Goal: Task Accomplishment & Management: Complete application form

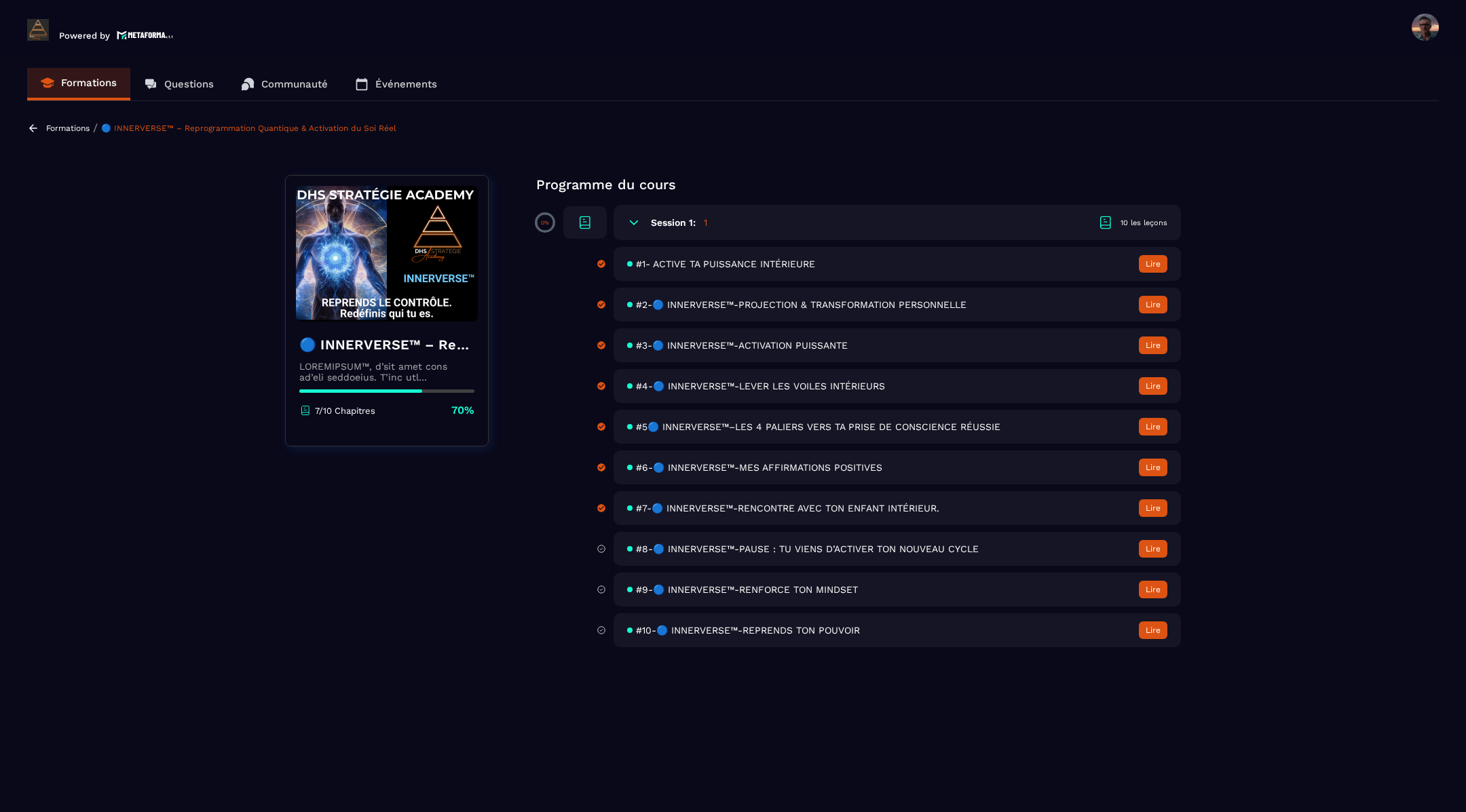
click at [729, 548] on span "#8-🔵 INNERVERSE™-PAUSE : TU VIENS D’ACTIVER TON NOUVEAU CYCLE" at bounding box center [806, 549] width 343 height 11
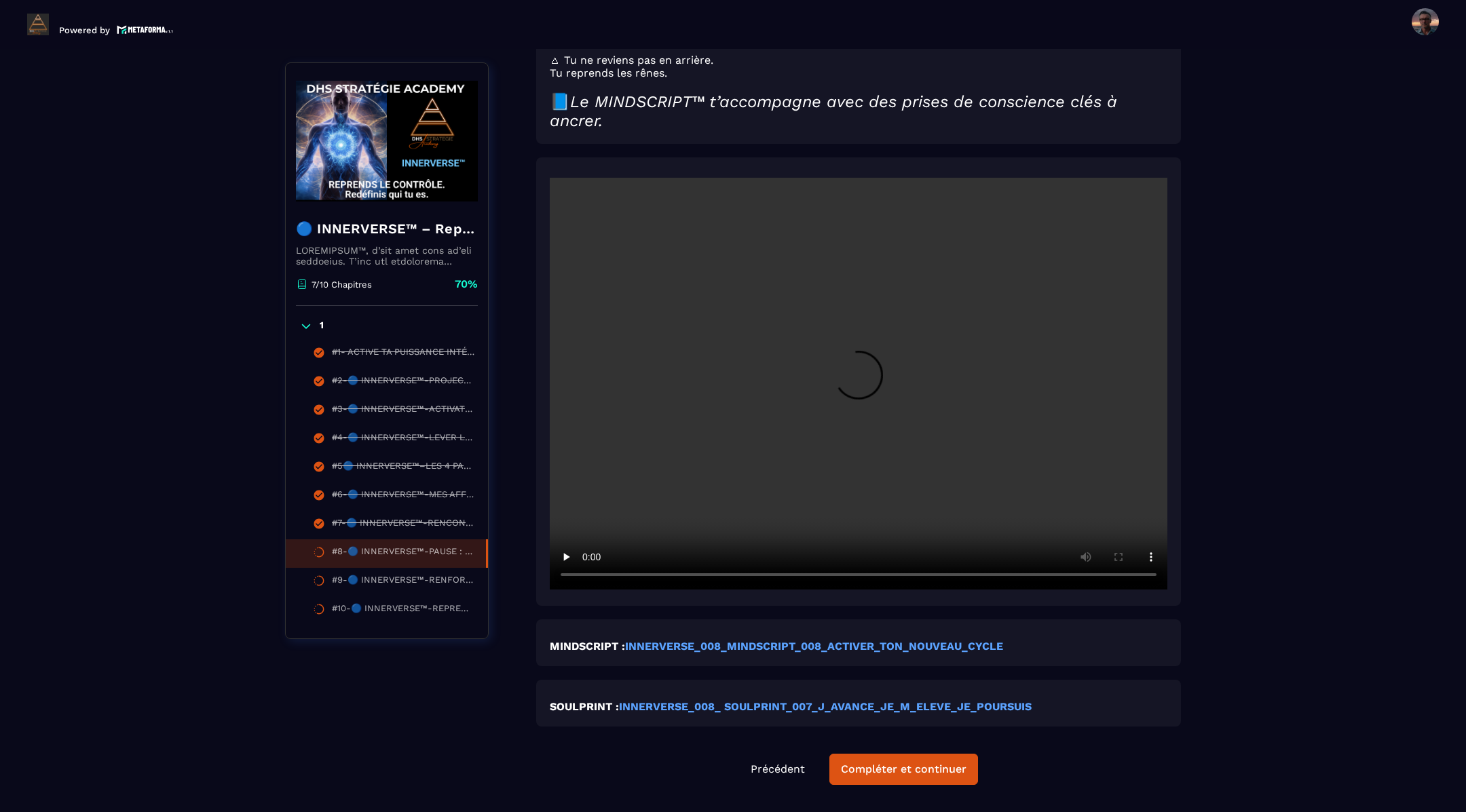
scroll to position [302, 0]
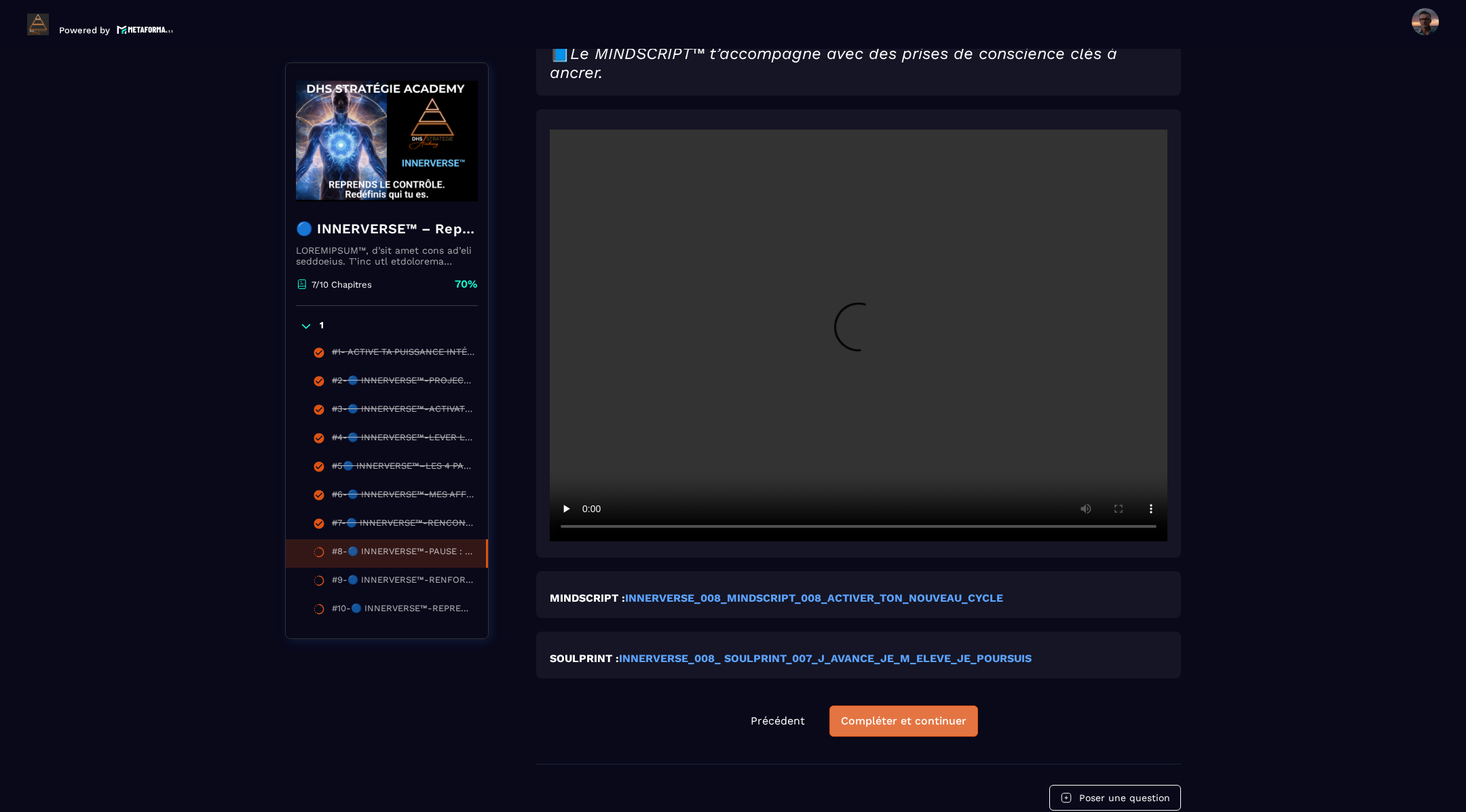
click at [896, 723] on div "Compléter et continuer" at bounding box center [903, 721] width 126 height 14
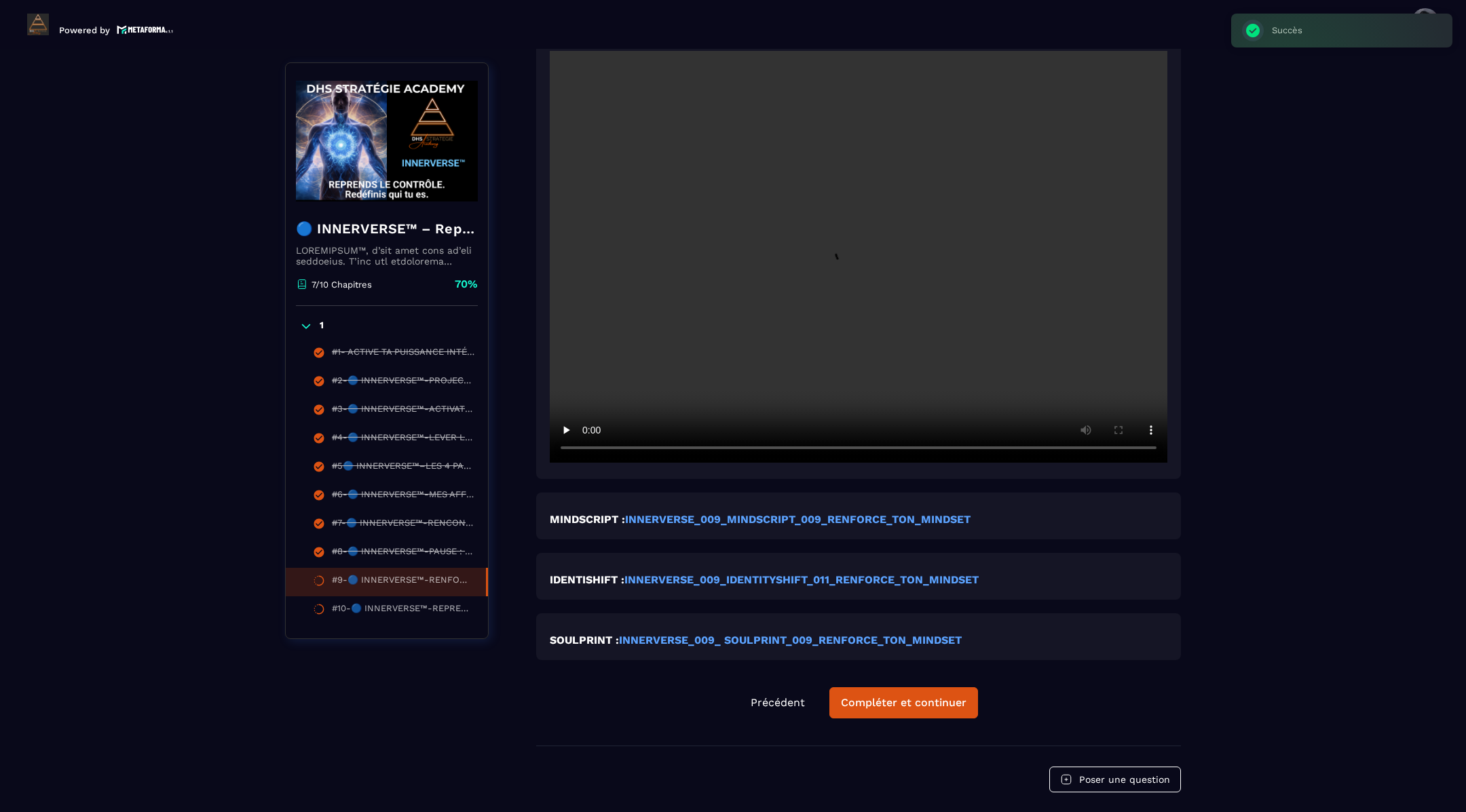
scroll to position [362, 0]
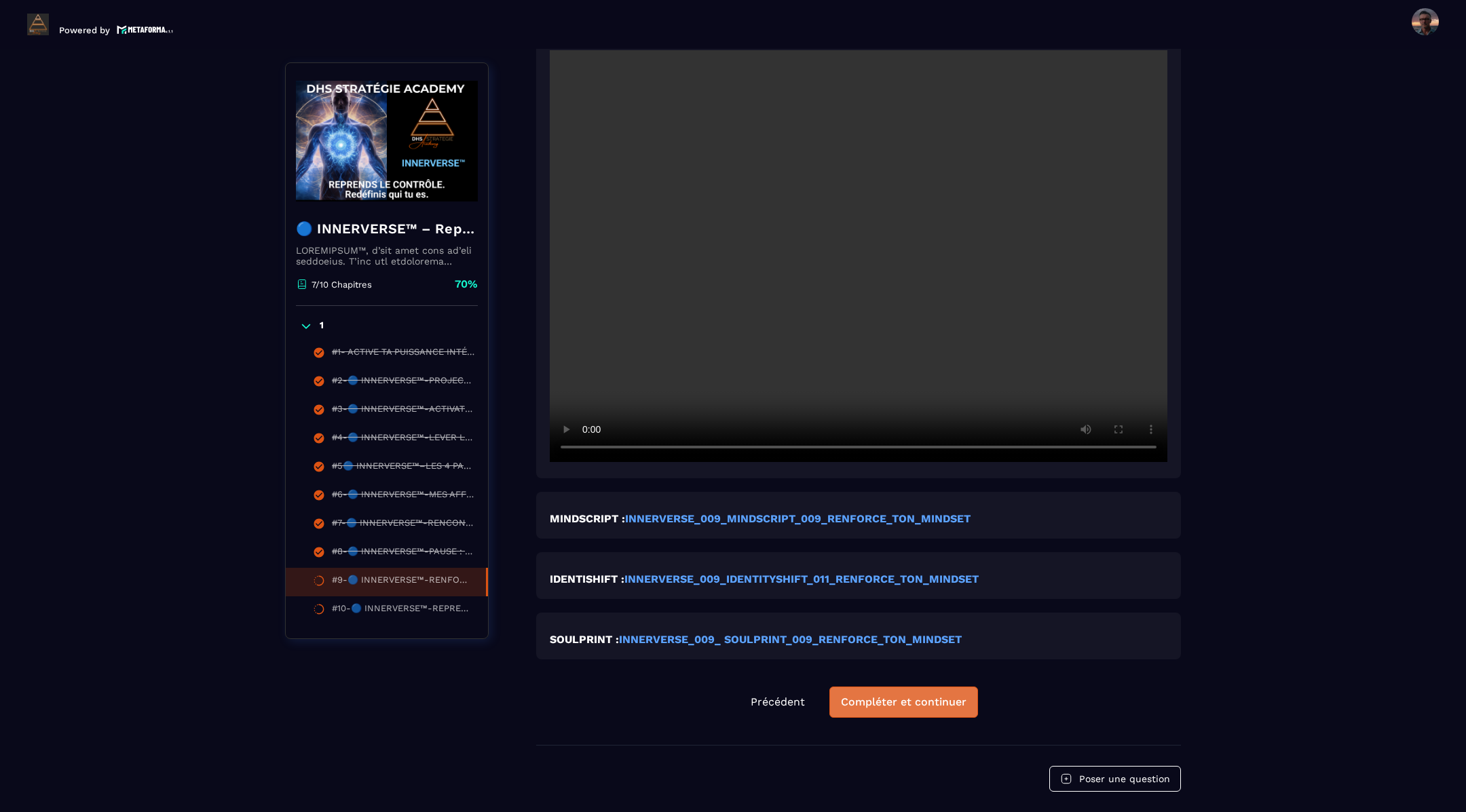
click at [877, 702] on div "Compléter et continuer" at bounding box center [903, 702] width 126 height 14
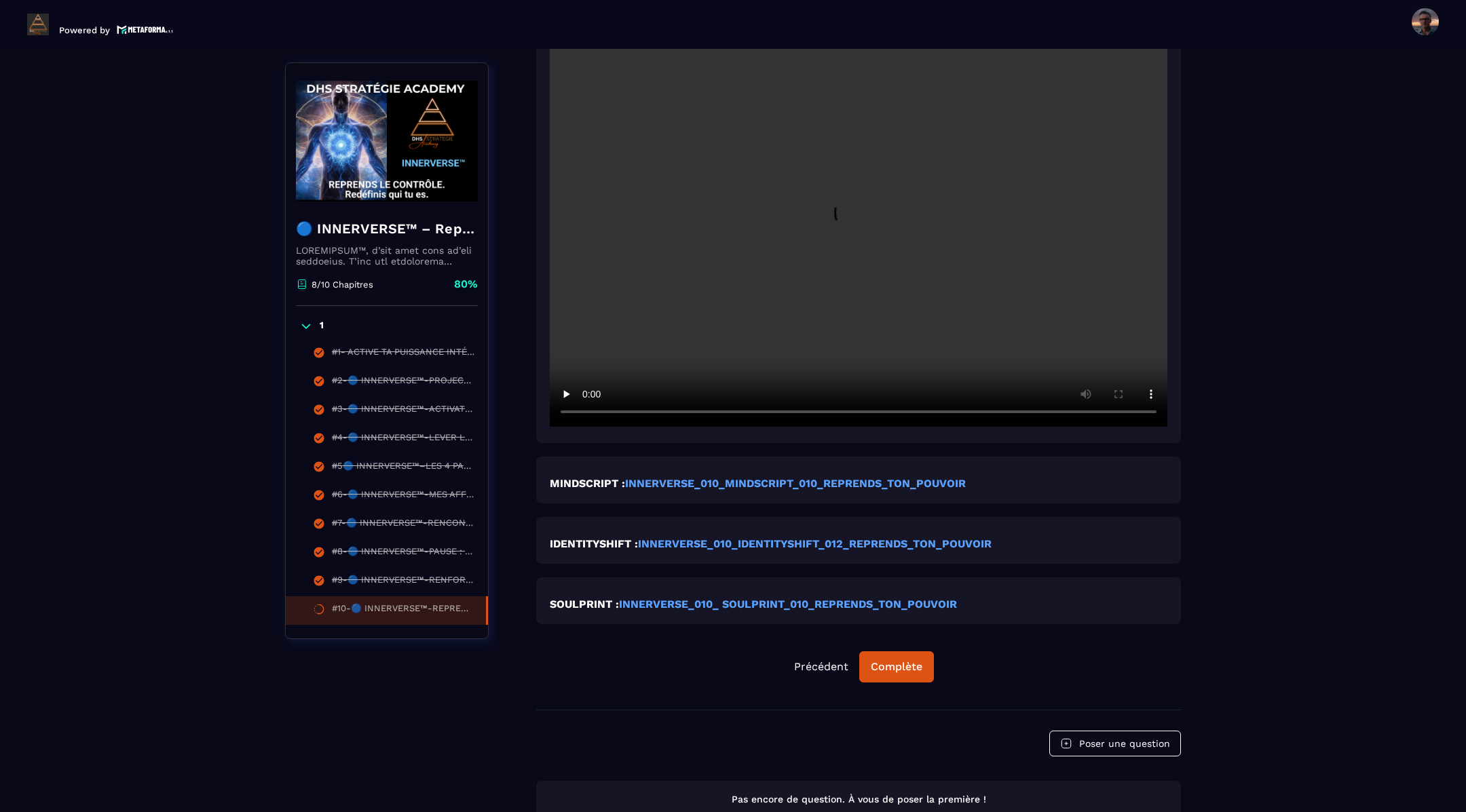
scroll to position [408, 0]
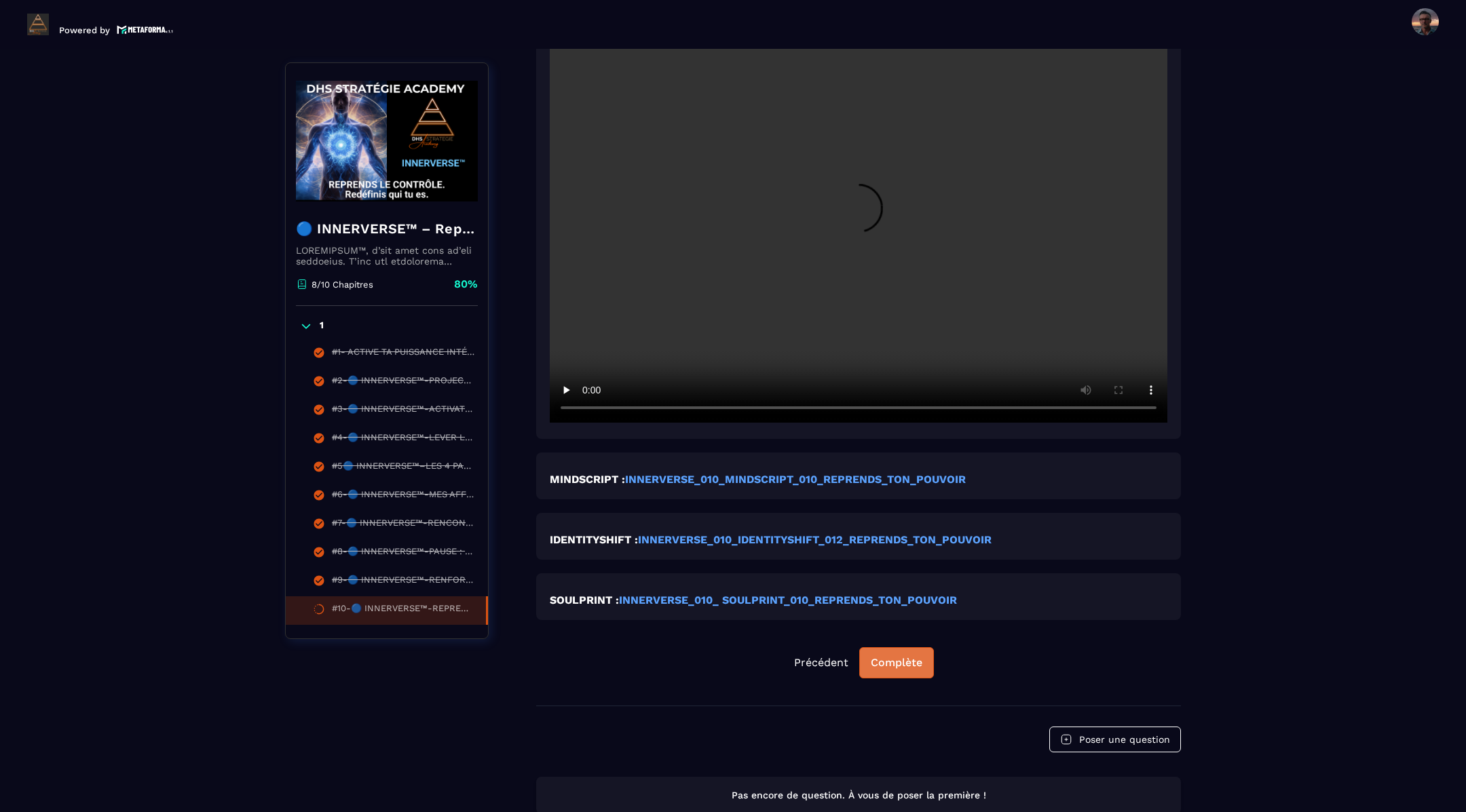
click at [878, 666] on div "Complète" at bounding box center [897, 662] width 52 height 14
